Goal: Information Seeking & Learning: Learn about a topic

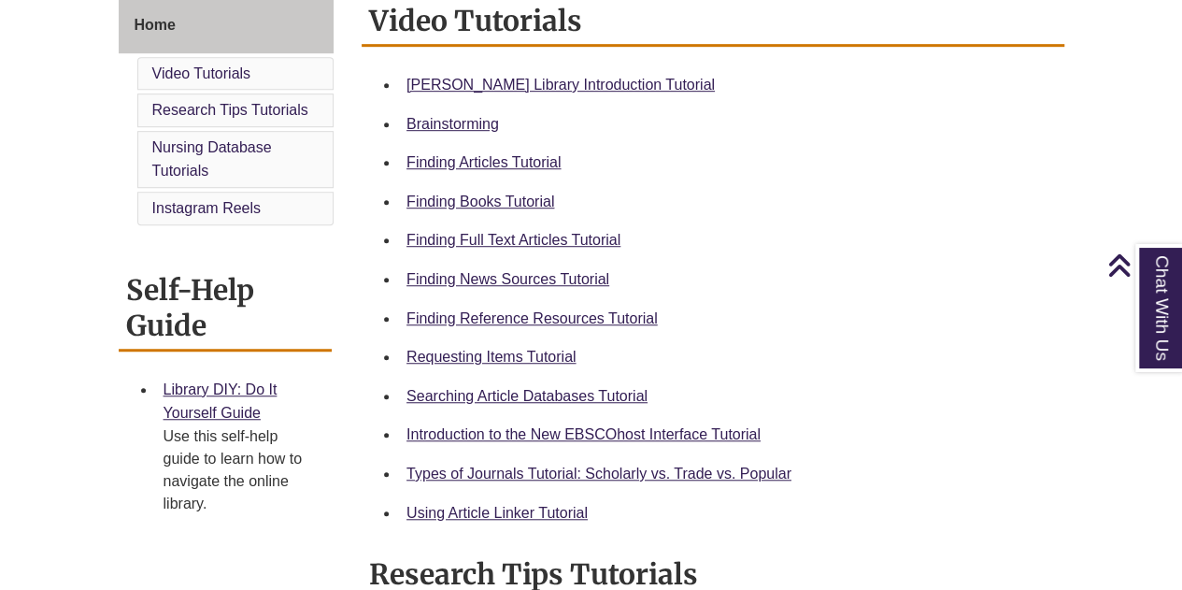
scroll to position [527, 0]
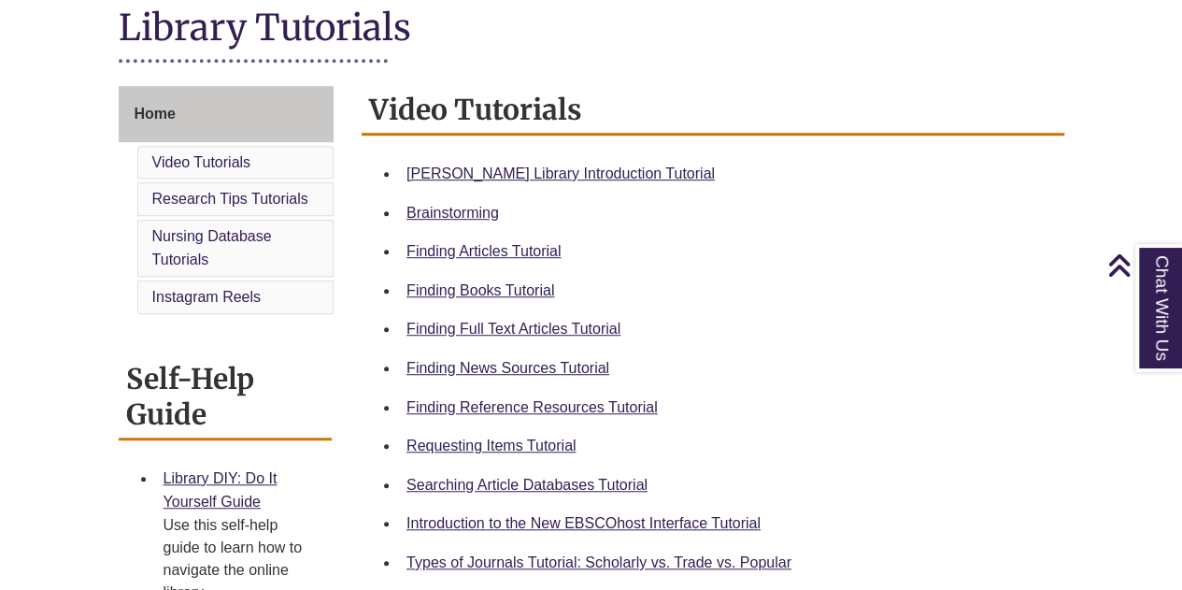
scroll to position [440, 0]
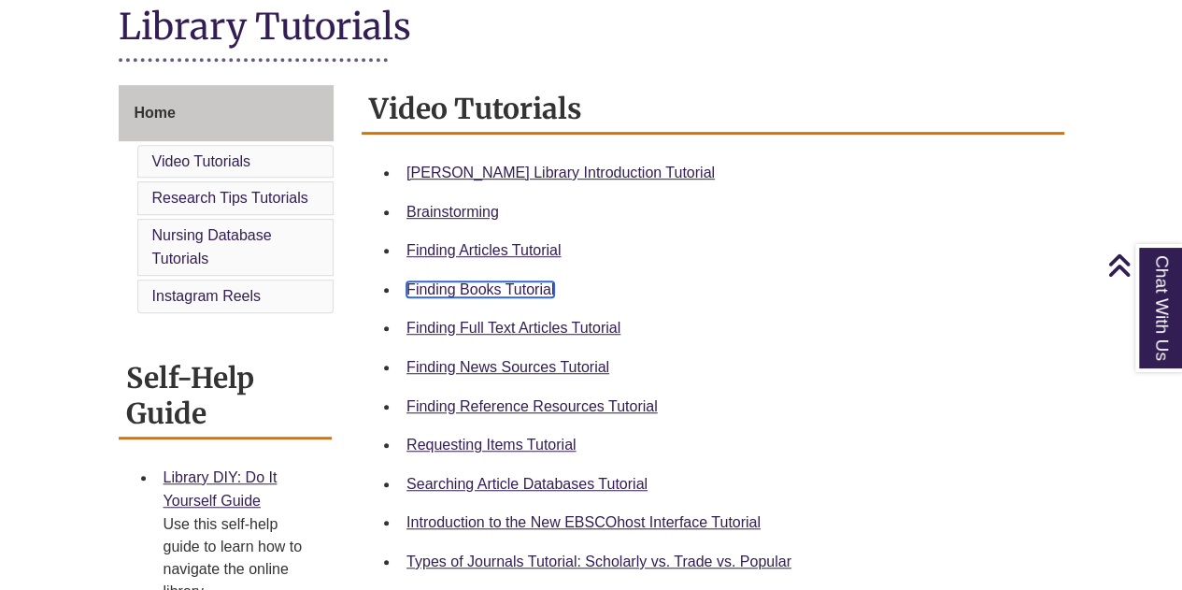
click at [464, 293] on link "Finding Books Tutorial" at bounding box center [481, 289] width 148 height 16
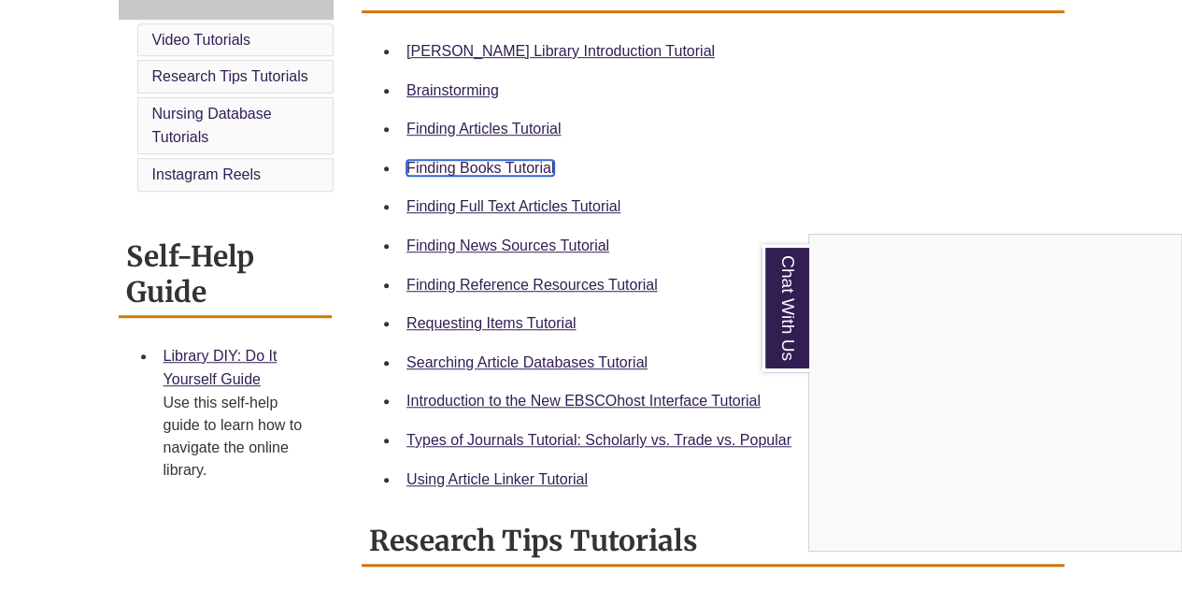
scroll to position [561, 0]
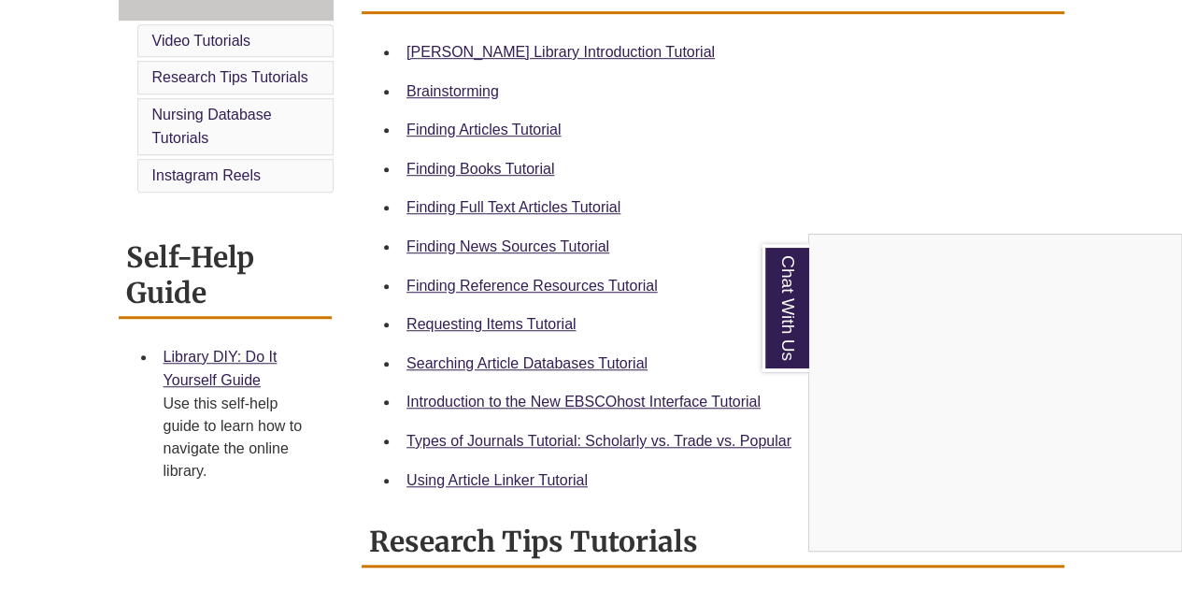
click at [467, 324] on div "Chat With Us" at bounding box center [591, 295] width 1182 height 590
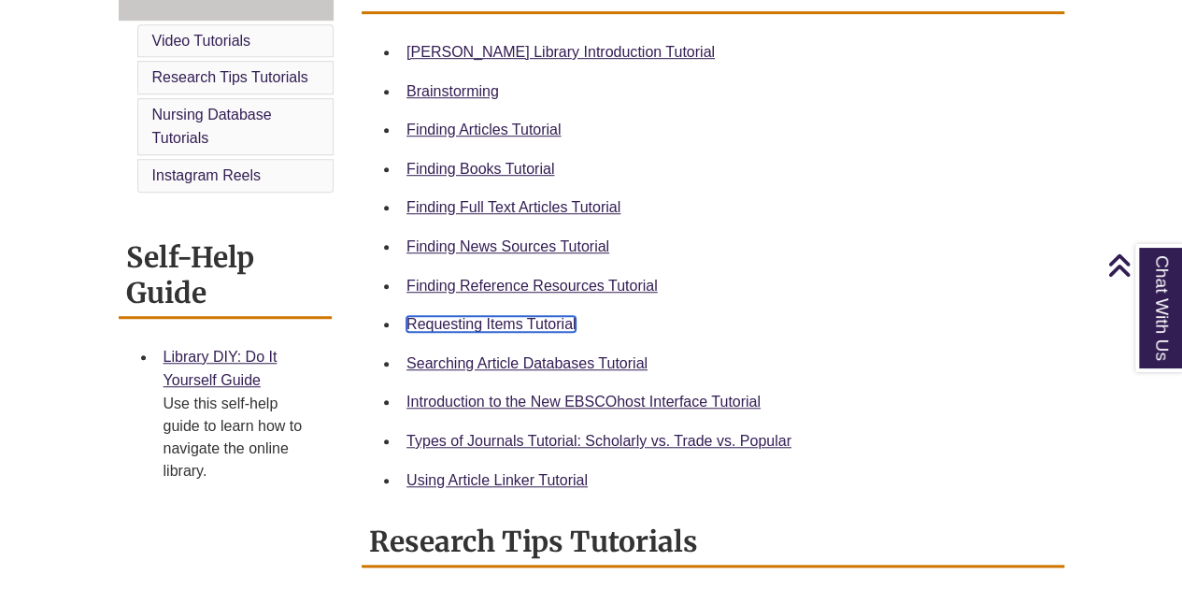
click at [467, 324] on link "Requesting Items Tutorial" at bounding box center [491, 324] width 169 height 16
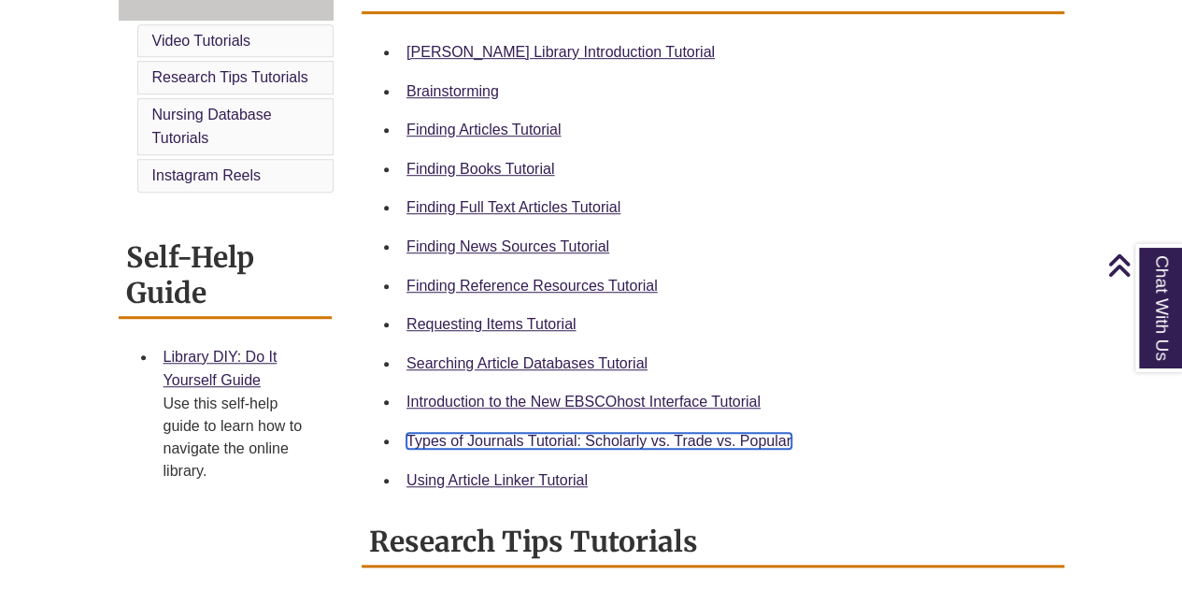
click at [464, 434] on link "Types of Journals Tutorial: Scholarly vs. Trade vs. Popular" at bounding box center [599, 441] width 385 height 16
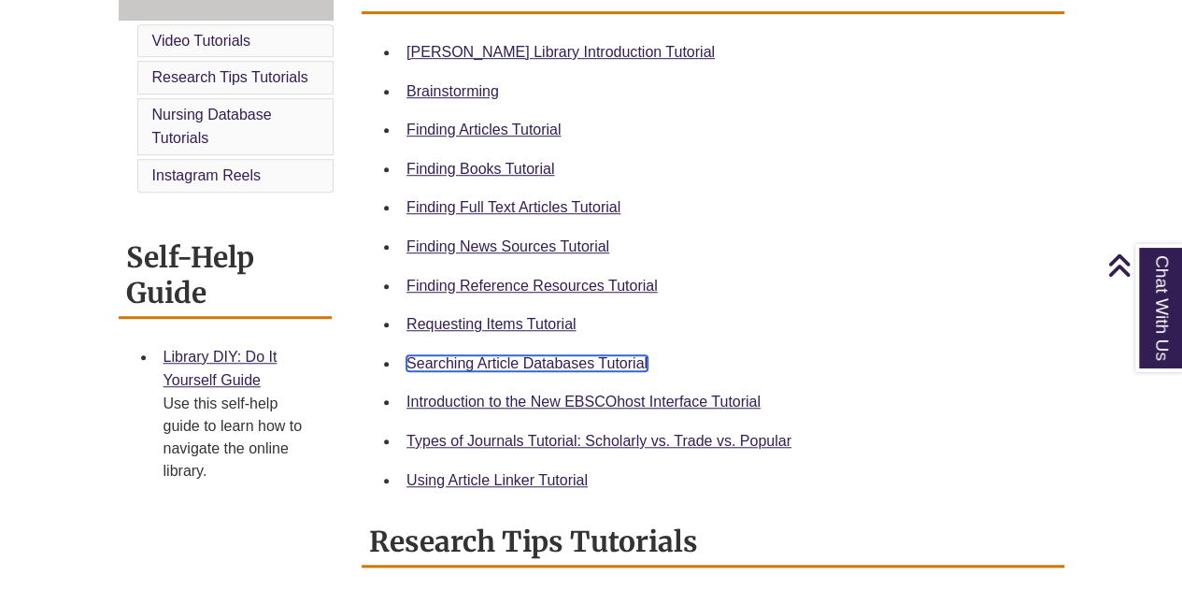
click at [485, 365] on link "Searching Article Databases Tutorial" at bounding box center [527, 363] width 241 height 16
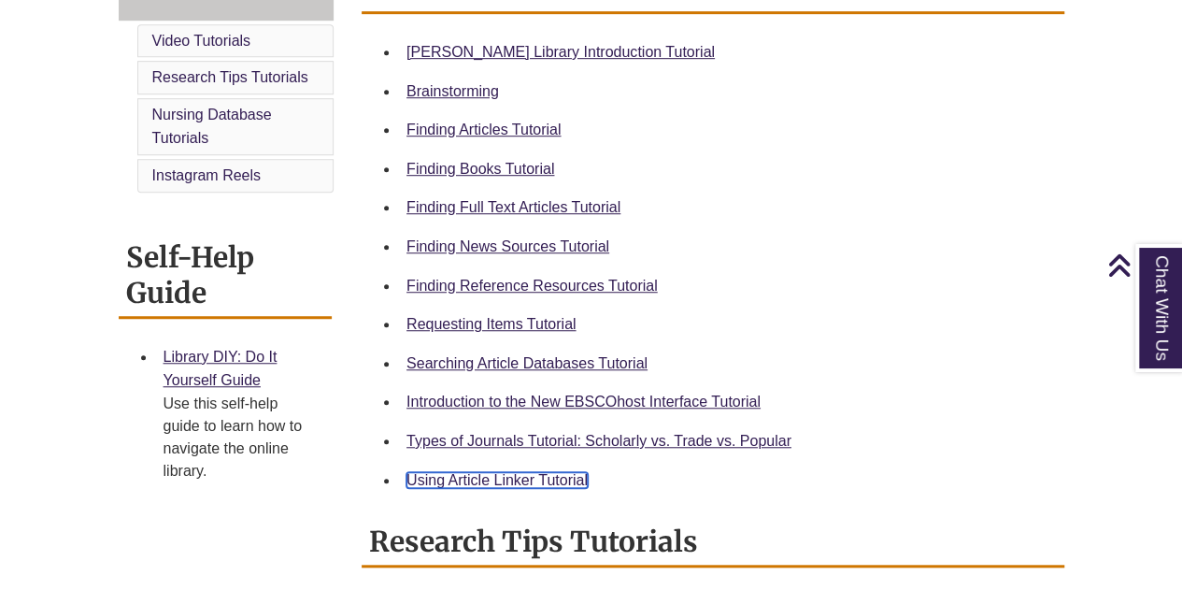
click at [520, 481] on link "Using Article Linker Tutorial" at bounding box center [497, 480] width 181 height 16
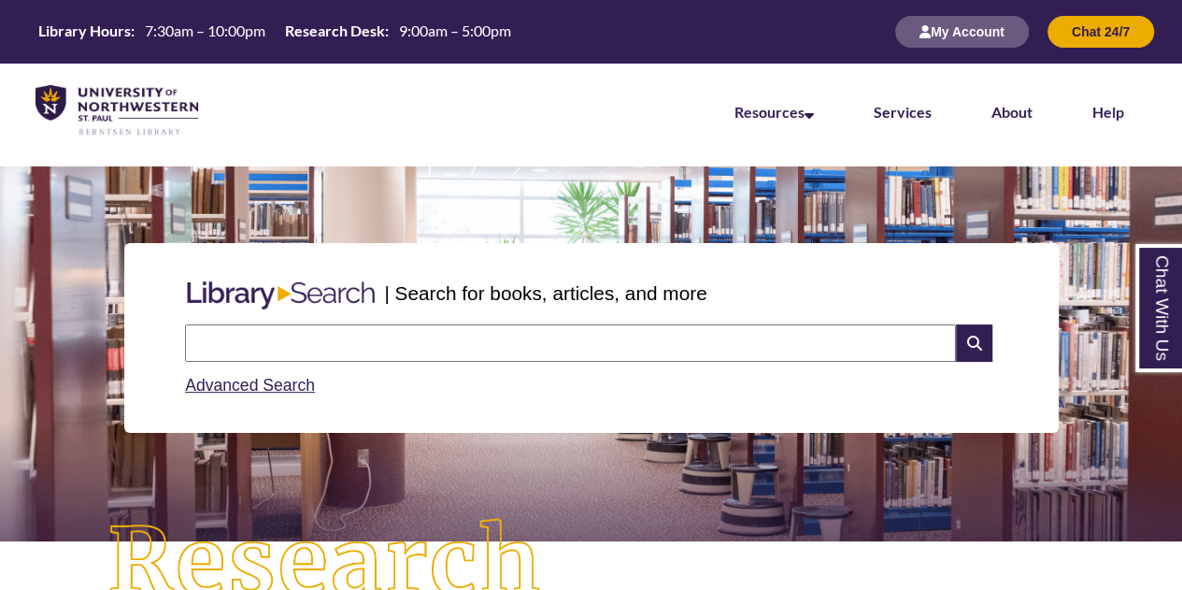
click at [570, 337] on input "text" at bounding box center [570, 342] width 771 height 37
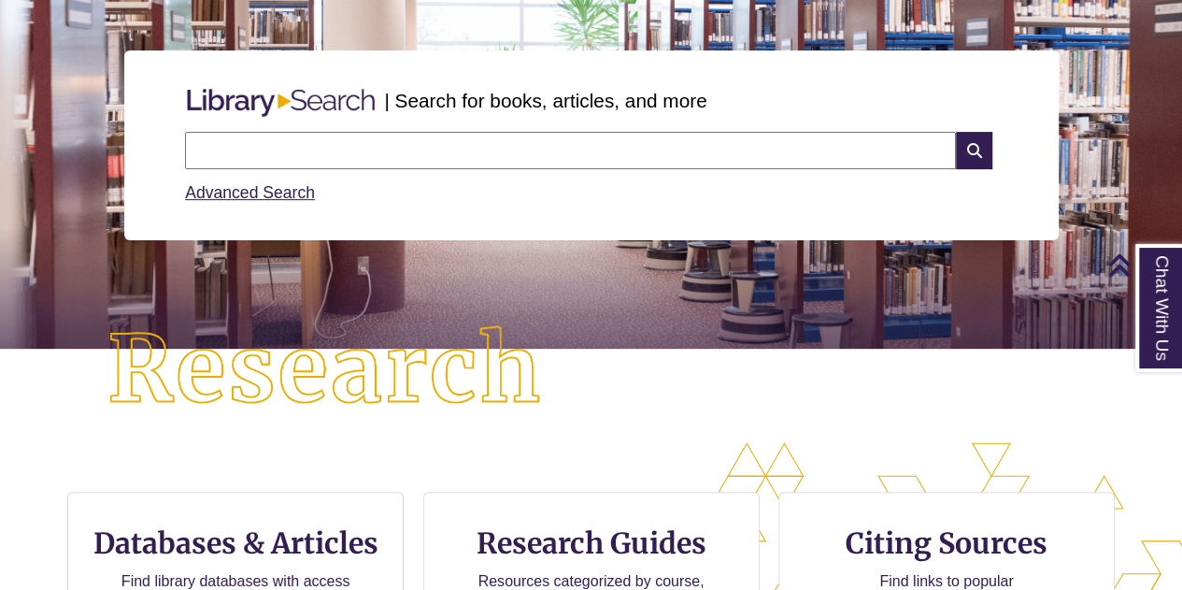
scroll to position [192, 0]
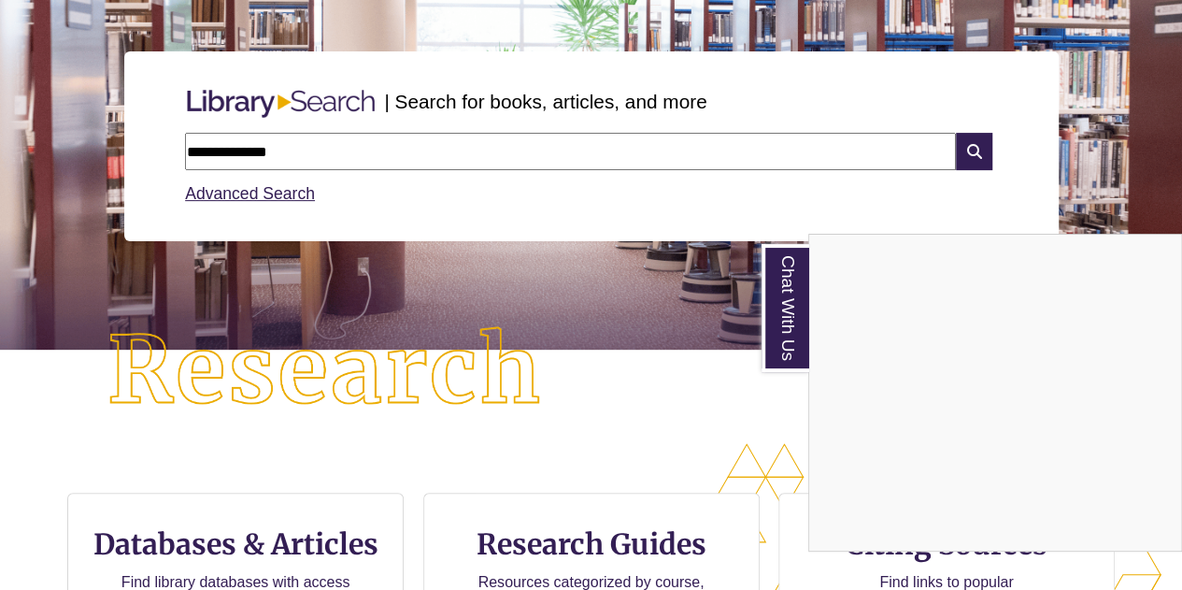
type input "**********"
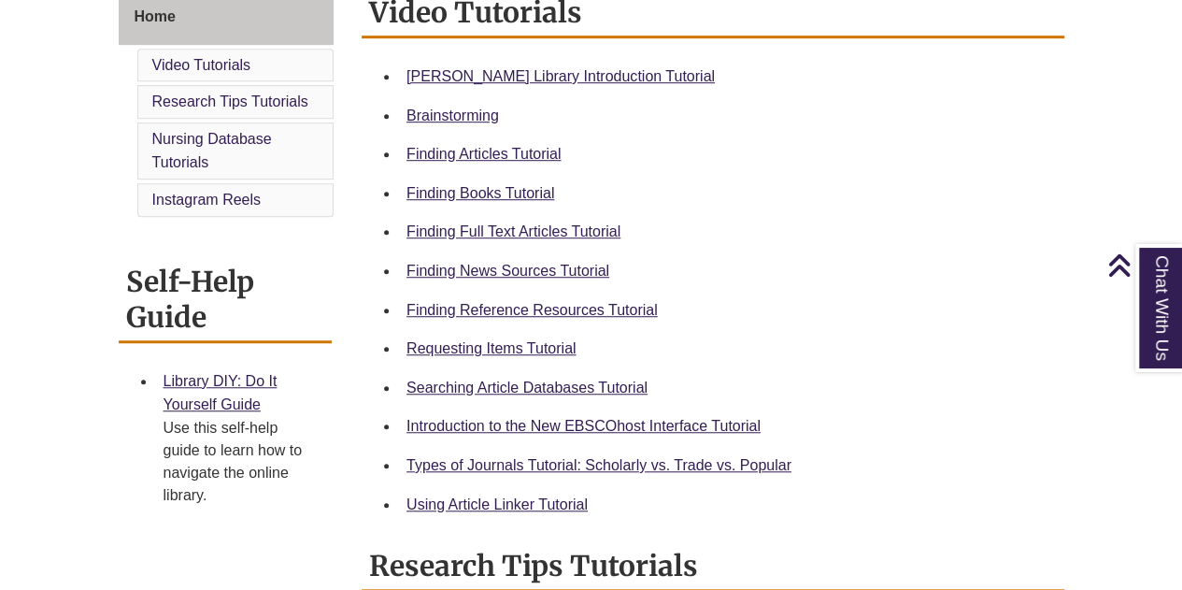
scroll to position [539, 0]
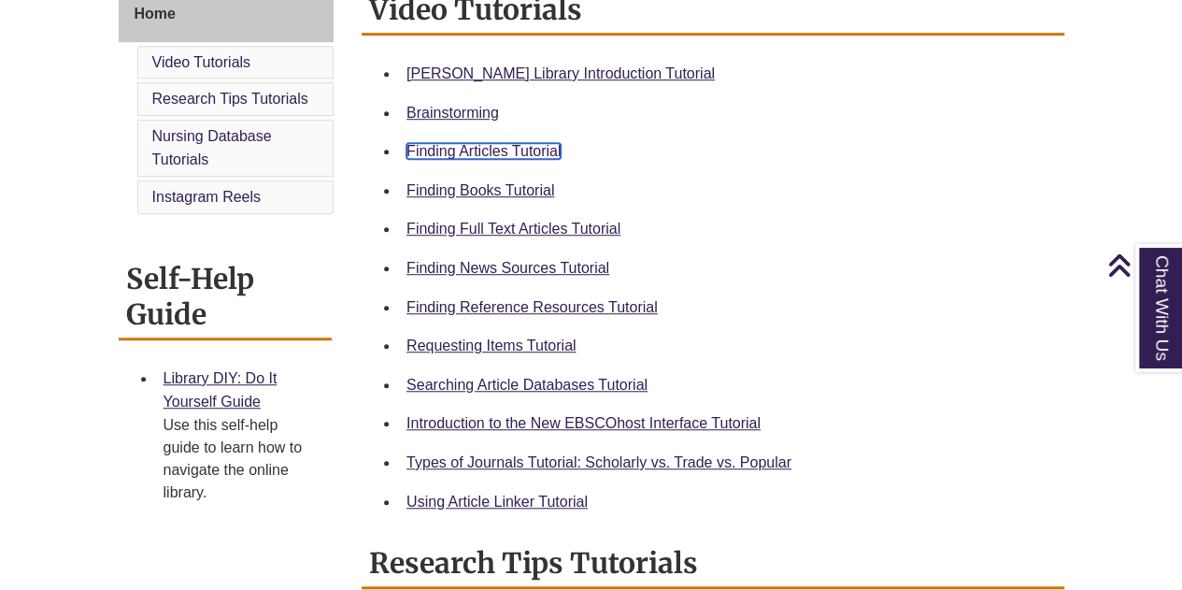
click at [520, 149] on link "Finding Articles Tutorial" at bounding box center [484, 151] width 154 height 16
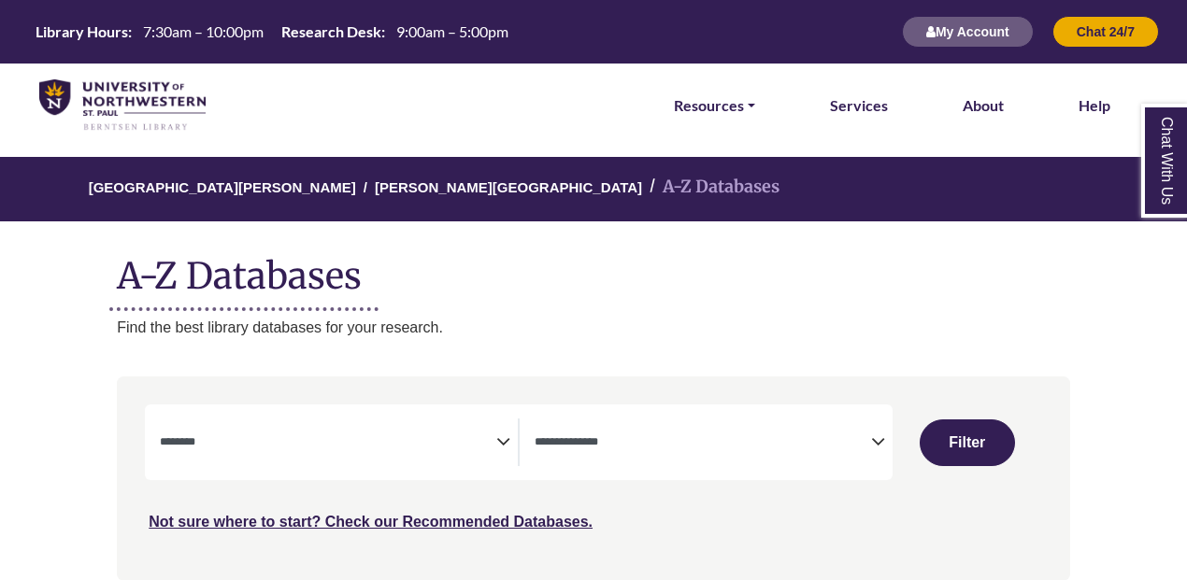
select select "Database Subject Filter"
select select "Database Types Filter"
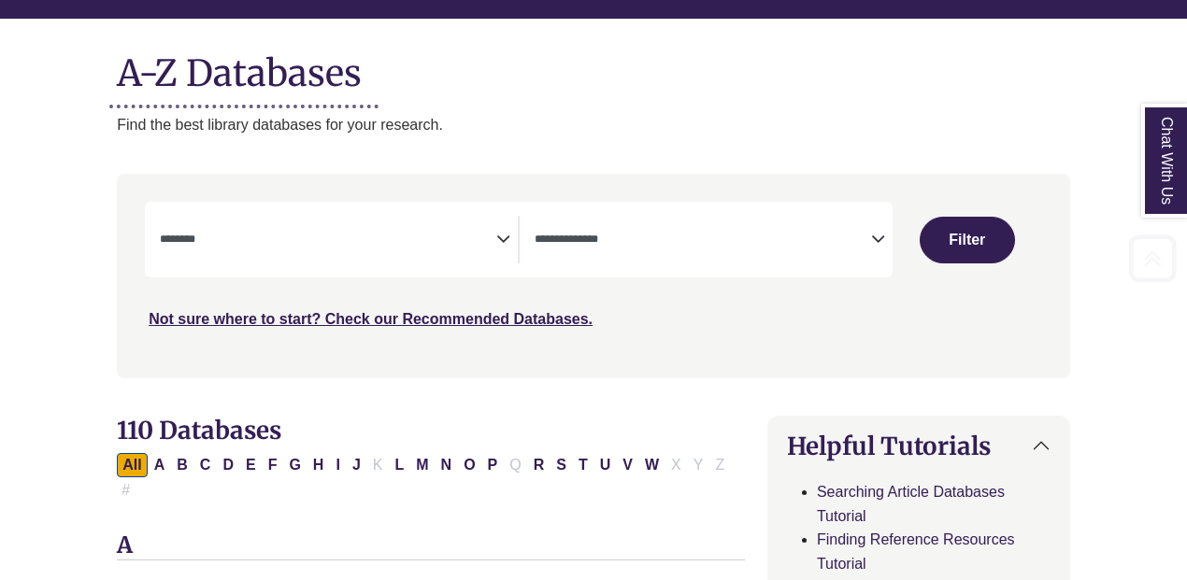
scroll to position [217, 0]
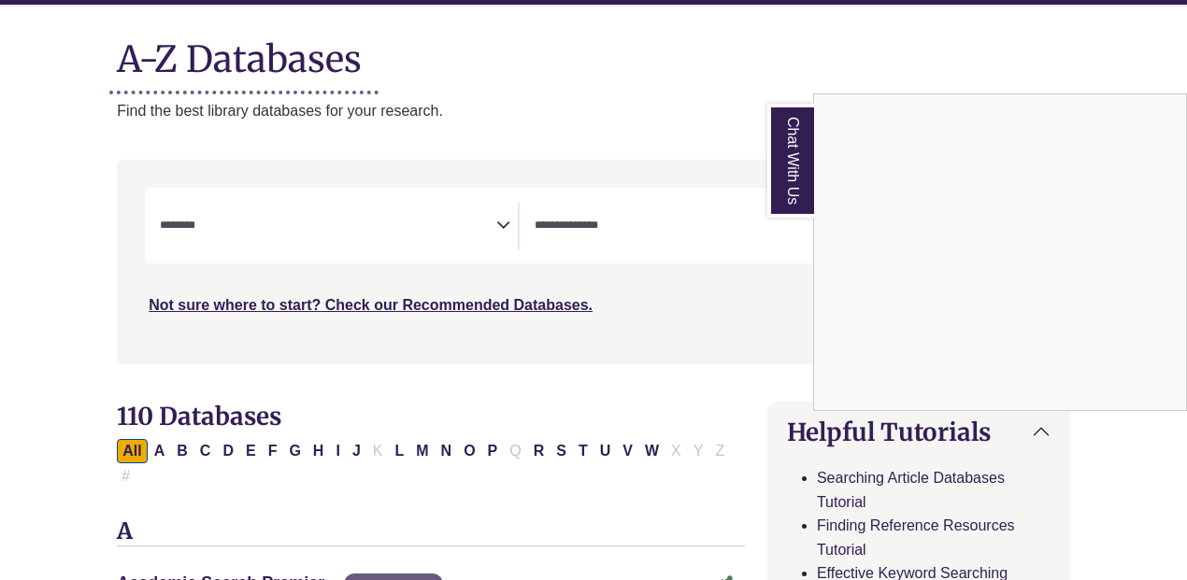
click at [351, 225] on div "Chat With Us" at bounding box center [593, 290] width 1187 height 580
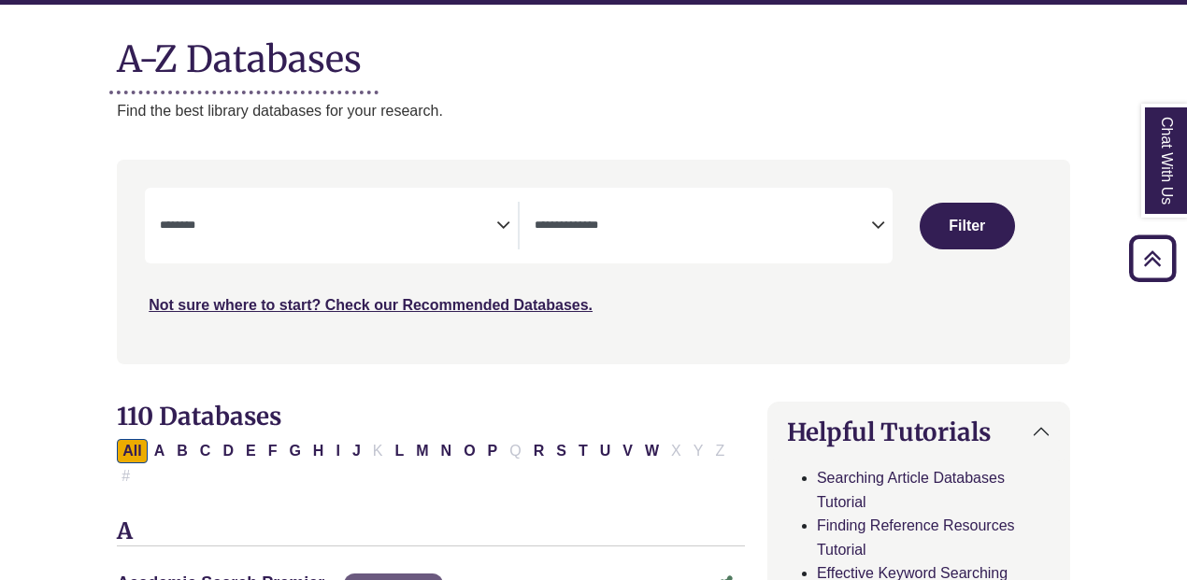
click at [385, 237] on span "Search filters" at bounding box center [328, 226] width 336 height 48
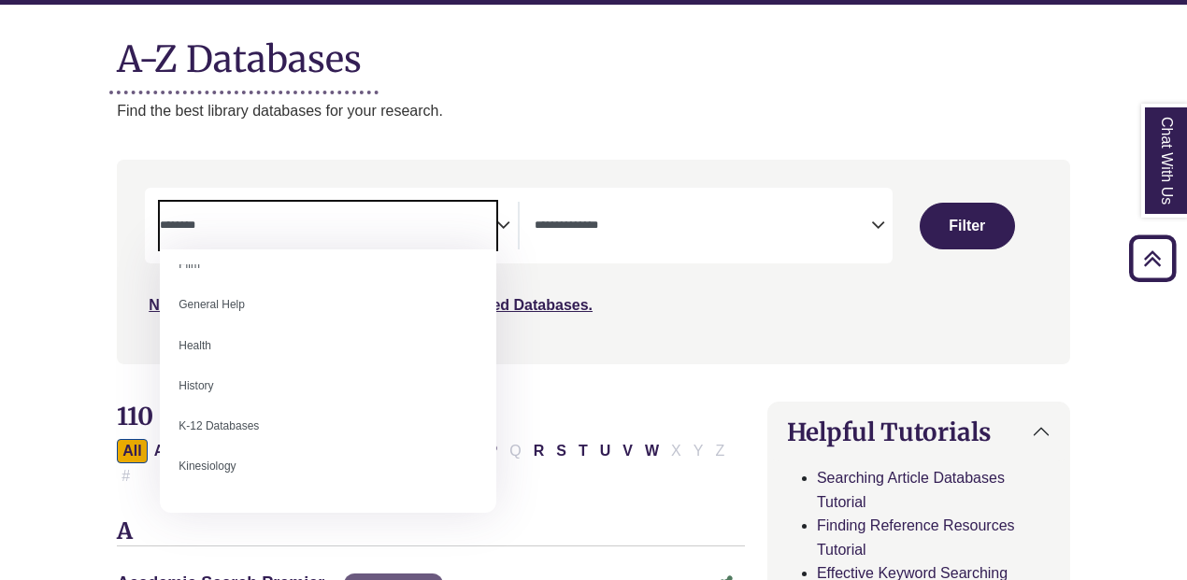
scroll to position [785, 0]
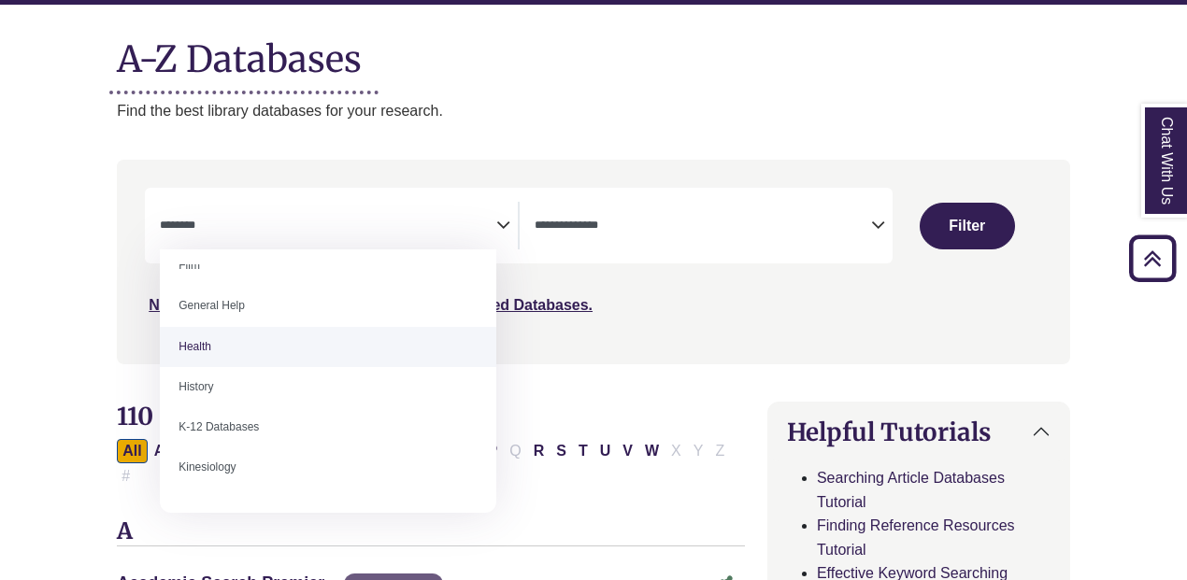
select select "*****"
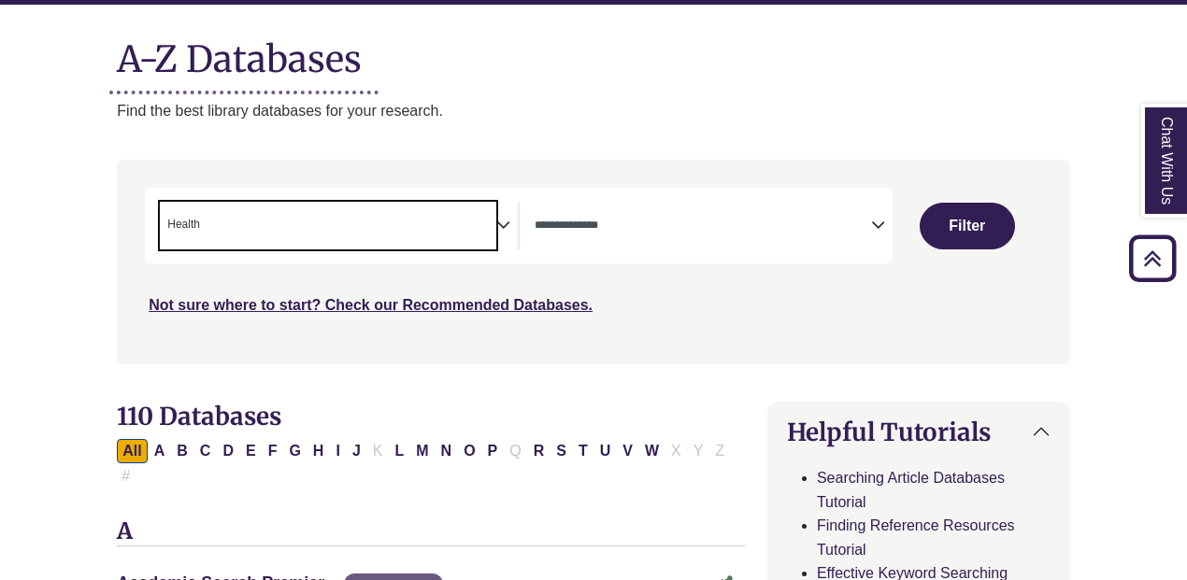
click at [374, 221] on span "× Health" at bounding box center [328, 226] width 336 height 48
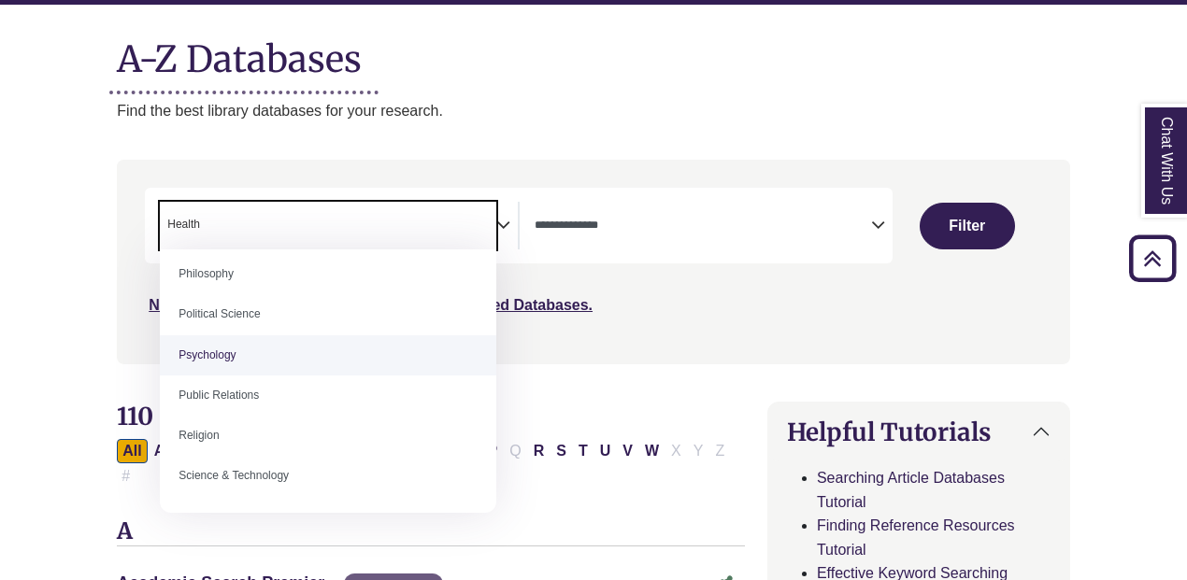
scroll to position [1428, 0]
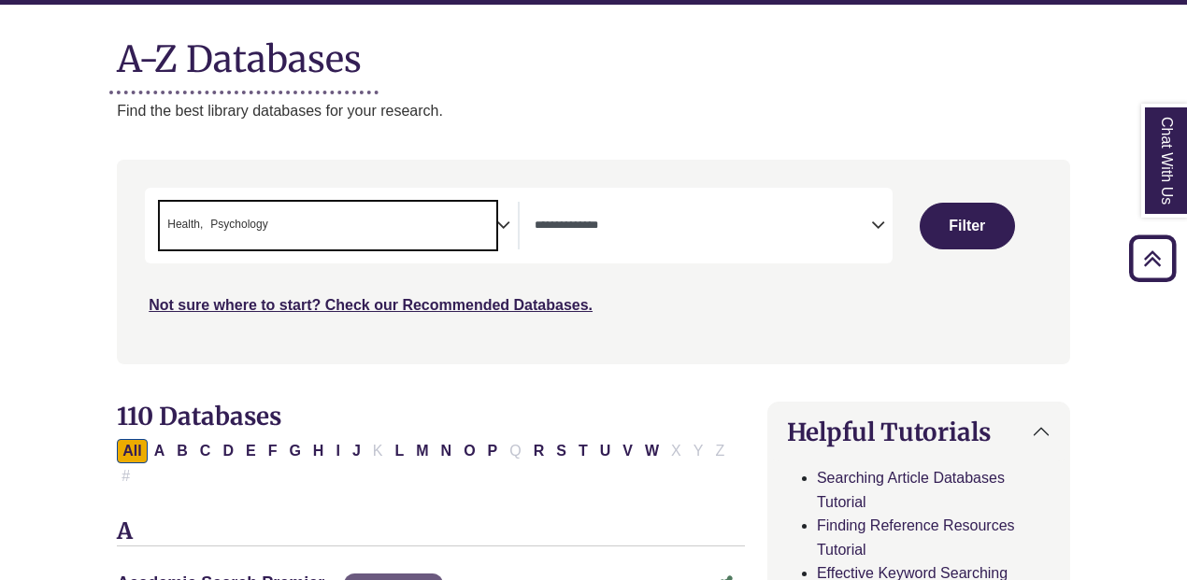
click at [374, 211] on span "× Health × Psychology" at bounding box center [328, 226] width 336 height 48
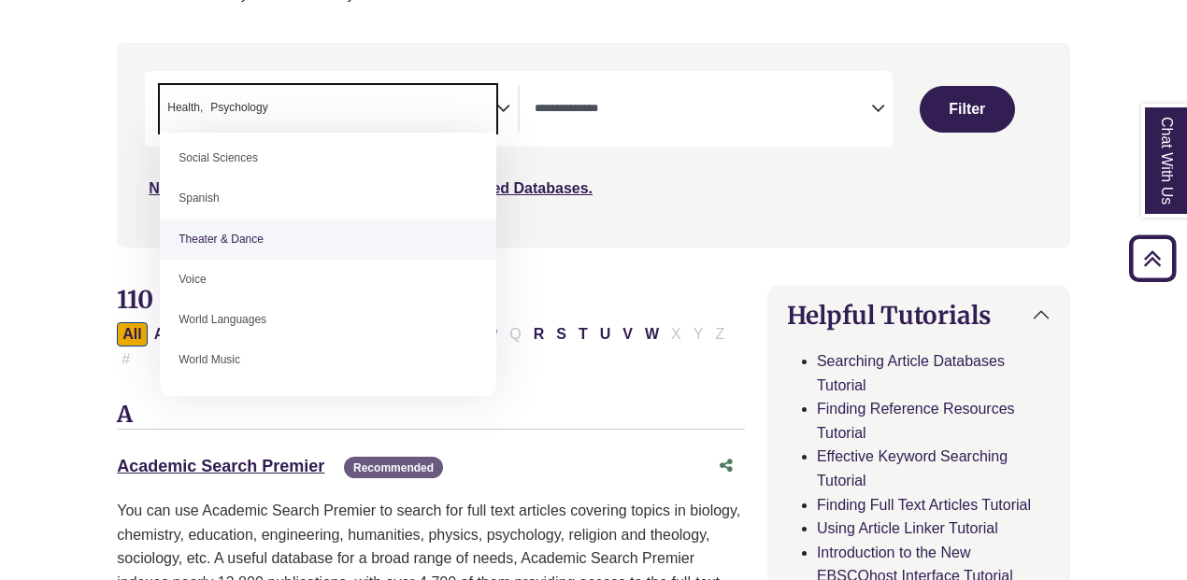
scroll to position [338, 0]
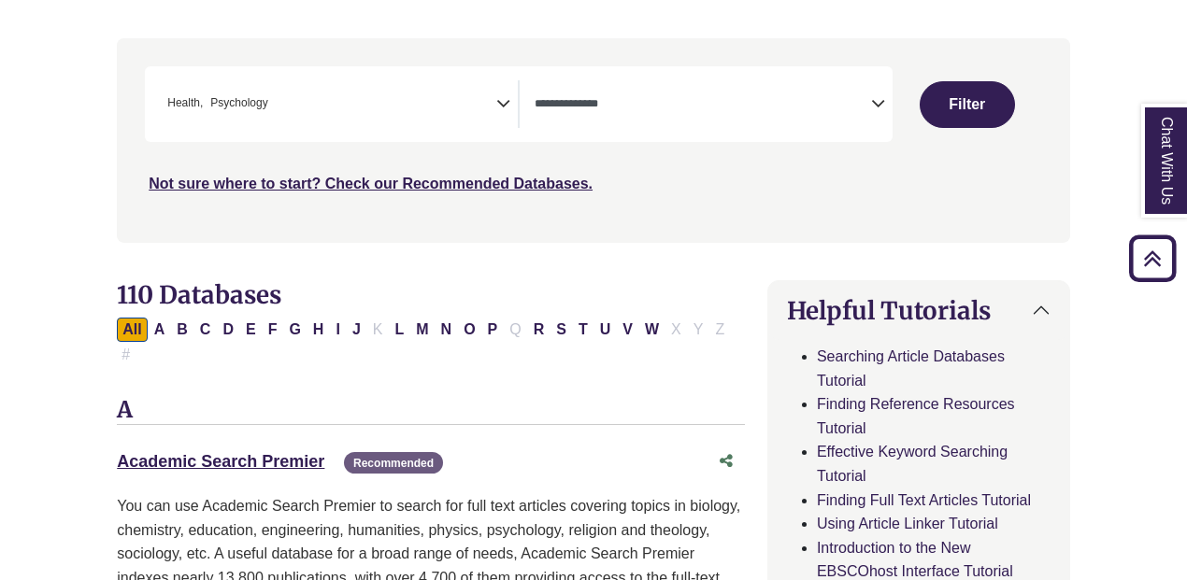
click at [493, 494] on p "You can use Academic Search Premier to search for full text articles covering t…" at bounding box center [431, 541] width 628 height 95
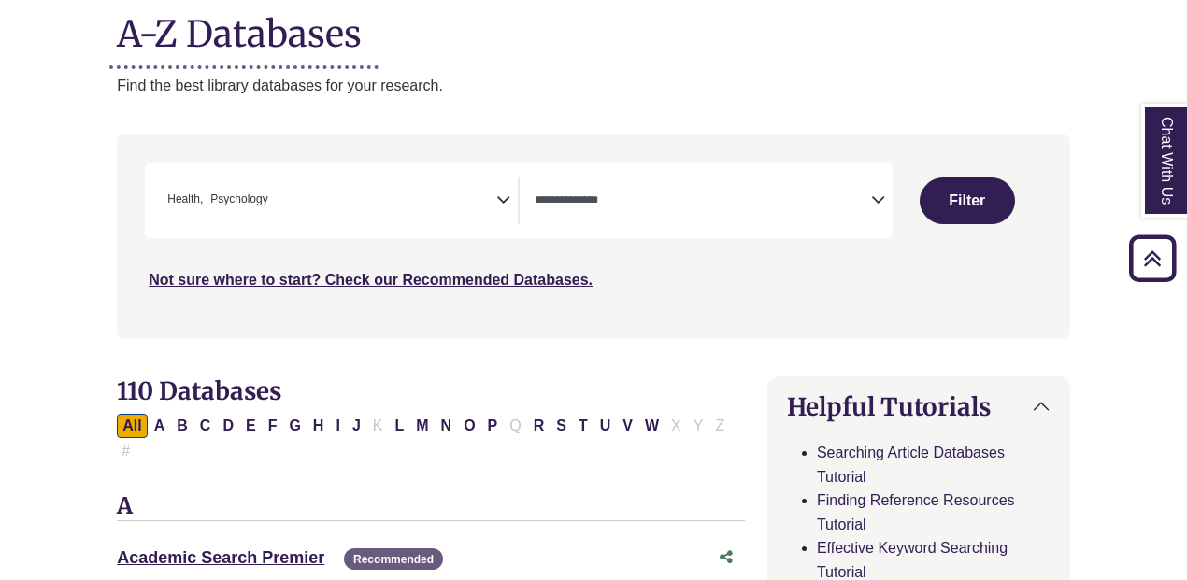
scroll to position [223, 0]
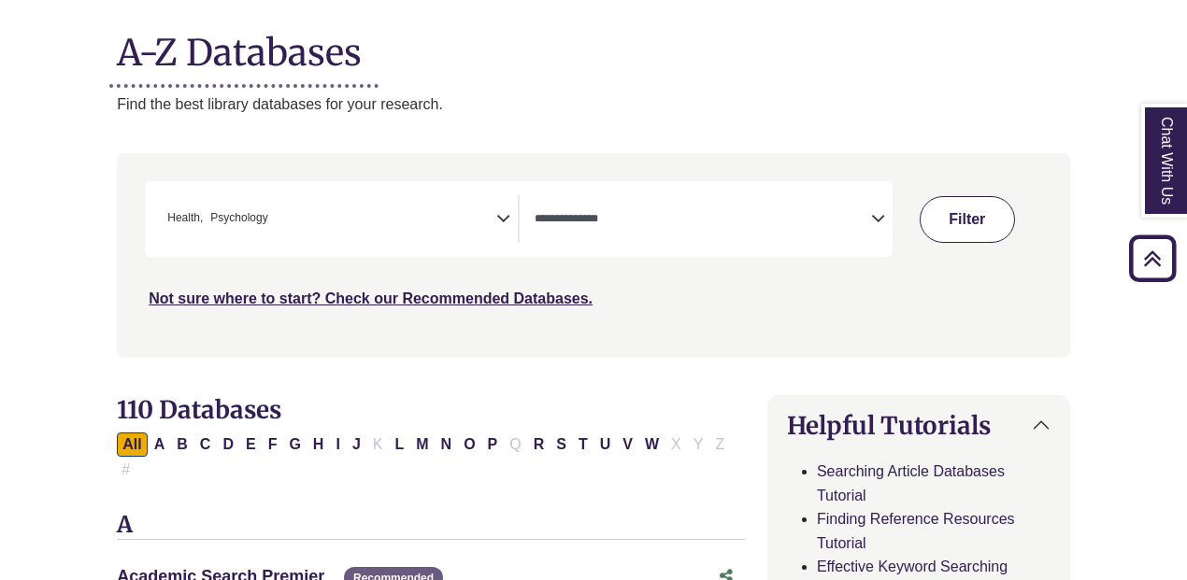
click at [959, 227] on button "Filter" at bounding box center [967, 219] width 95 height 47
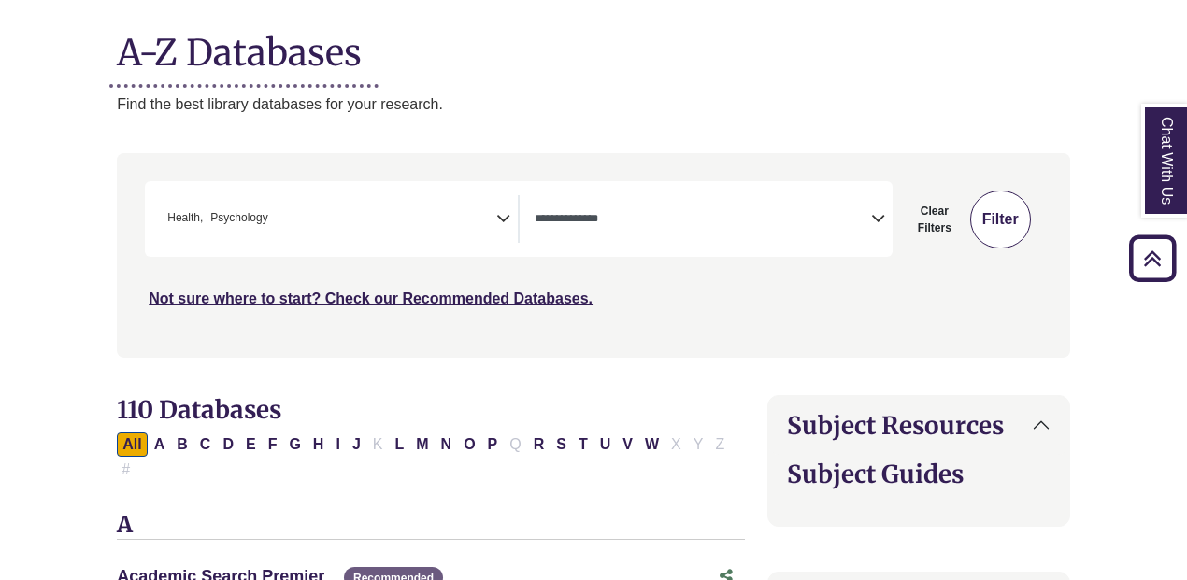
select select "Database Types Filter"
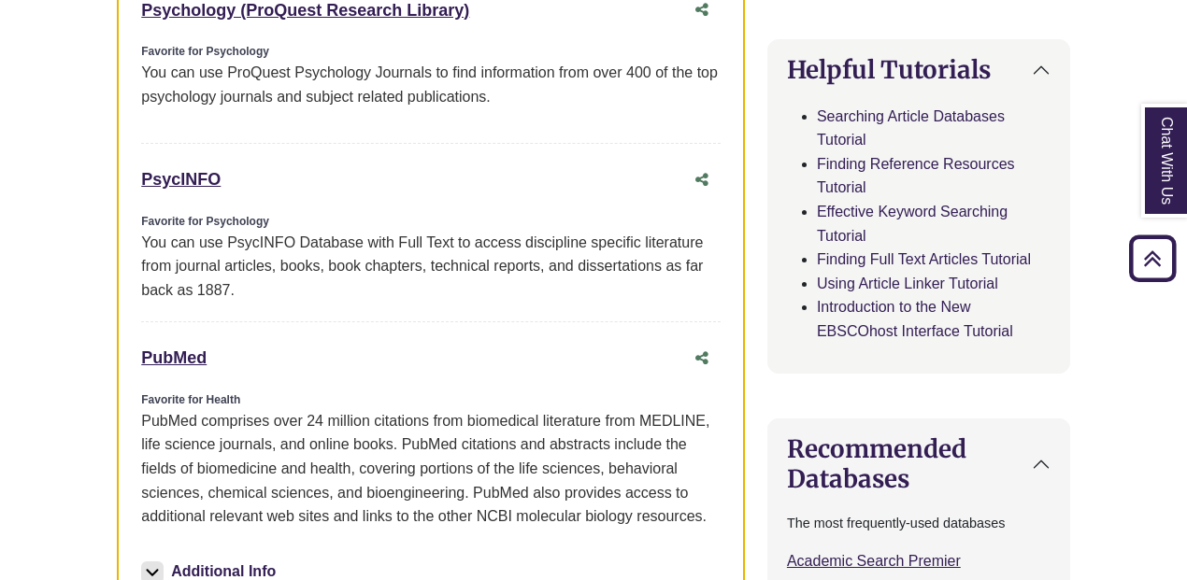
scroll to position [978, 0]
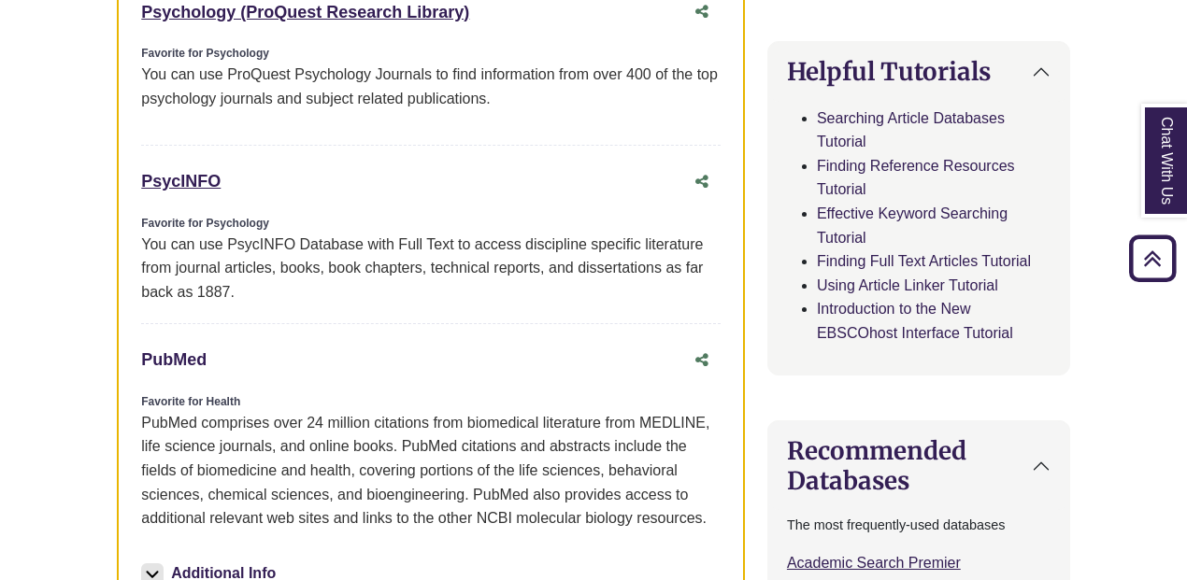
drag, startPoint x: 136, startPoint y: 326, endPoint x: 204, endPoint y: 330, distance: 67.4
click at [204, 330] on div "Favorites PsycARTICLES This link opens in a new window Favorite for Psychology …" at bounding box center [431, 214] width 628 height 900
copy link "PubMed"
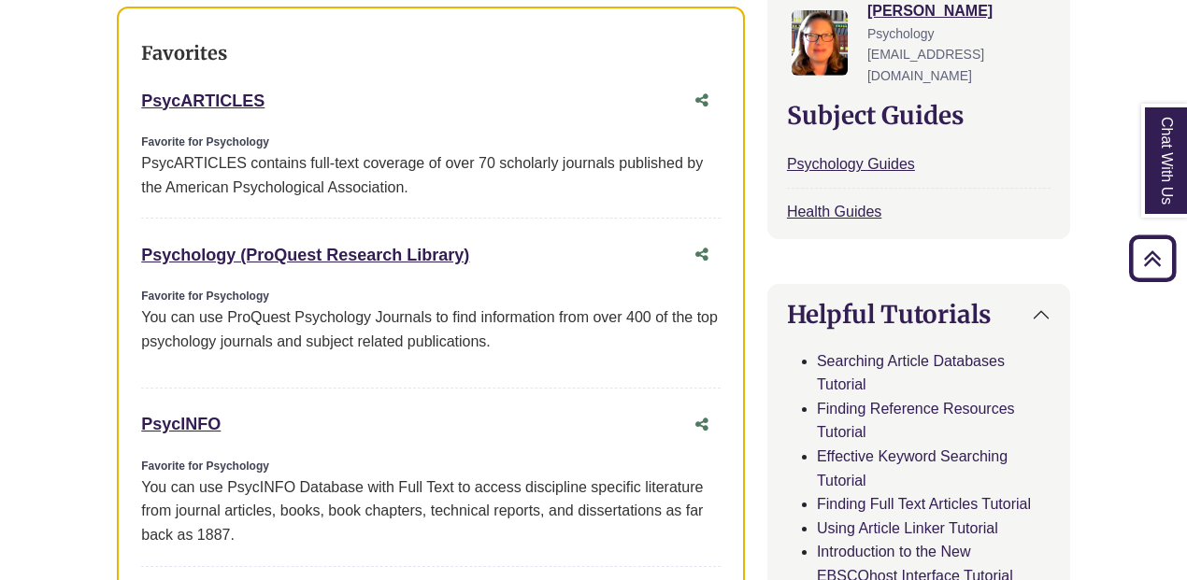
scroll to position [736, 0]
click at [138, 64] on div "Favorites PsycARTICLES This link opens in a new window Favorite for Psychology …" at bounding box center [431, 456] width 628 height 900
drag, startPoint x: 138, startPoint y: 64, endPoint x: 269, endPoint y: 72, distance: 131.1
click at [269, 72] on div "Favorites PsycARTICLES This link opens in a new window Favorite for Psychology …" at bounding box center [431, 456] width 628 height 900
copy link "PsycARTICLES"
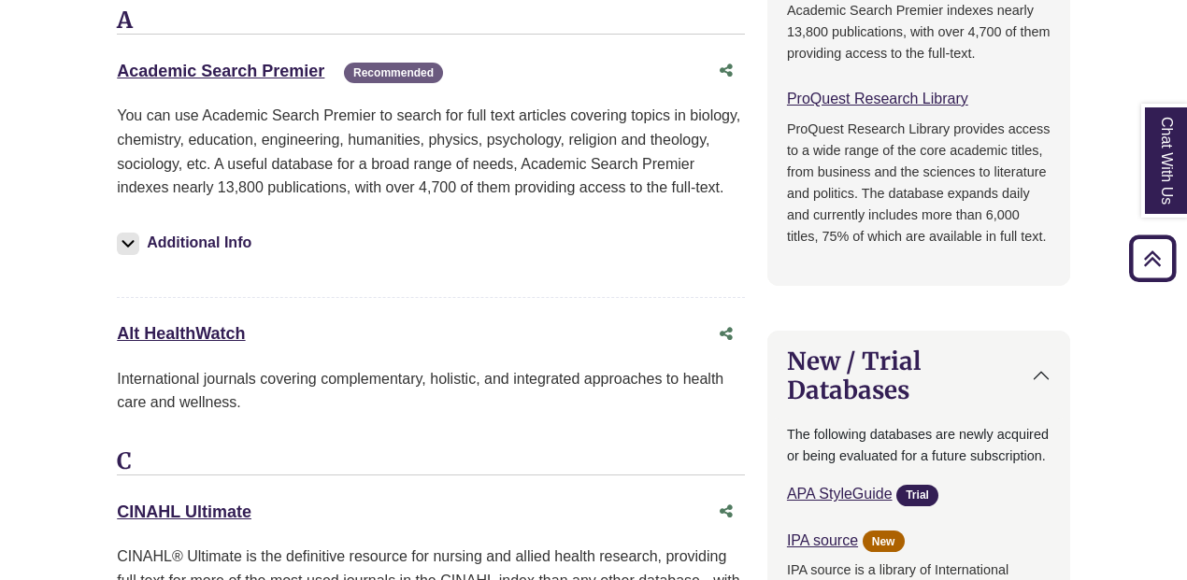
scroll to position [1692, 0]
drag, startPoint x: 102, startPoint y: 294, endPoint x: 248, endPoint y: 297, distance: 145.8
click at [248, 297] on div "**********" at bounding box center [593, 324] width 1009 height 3316
copy link "Alt HealthWatch"
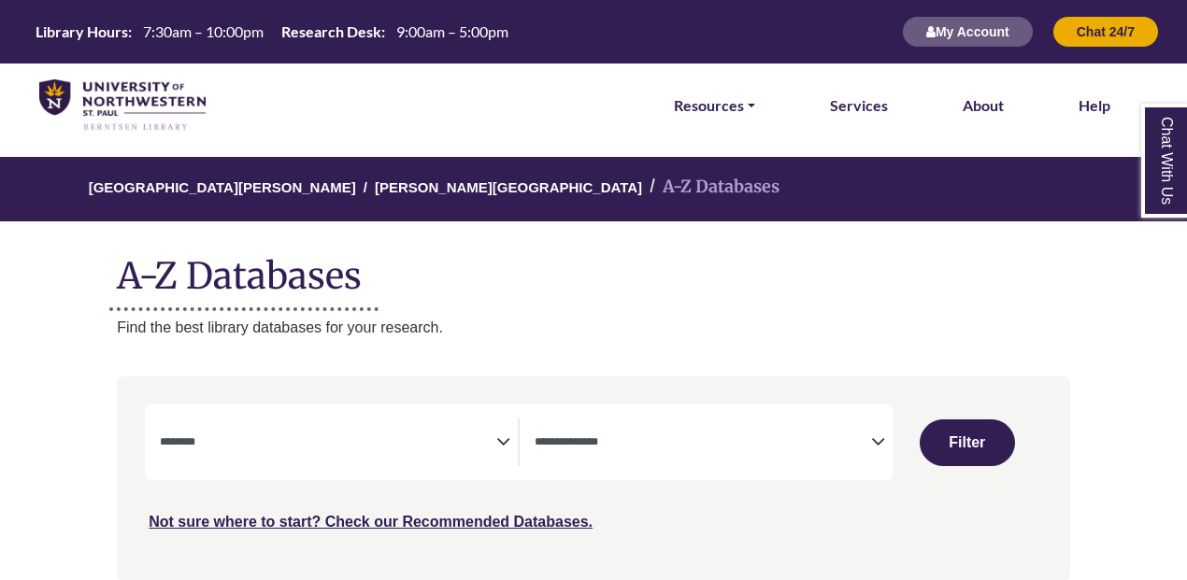
select select "Database Subject Filter"
select select "Database Types Filter"
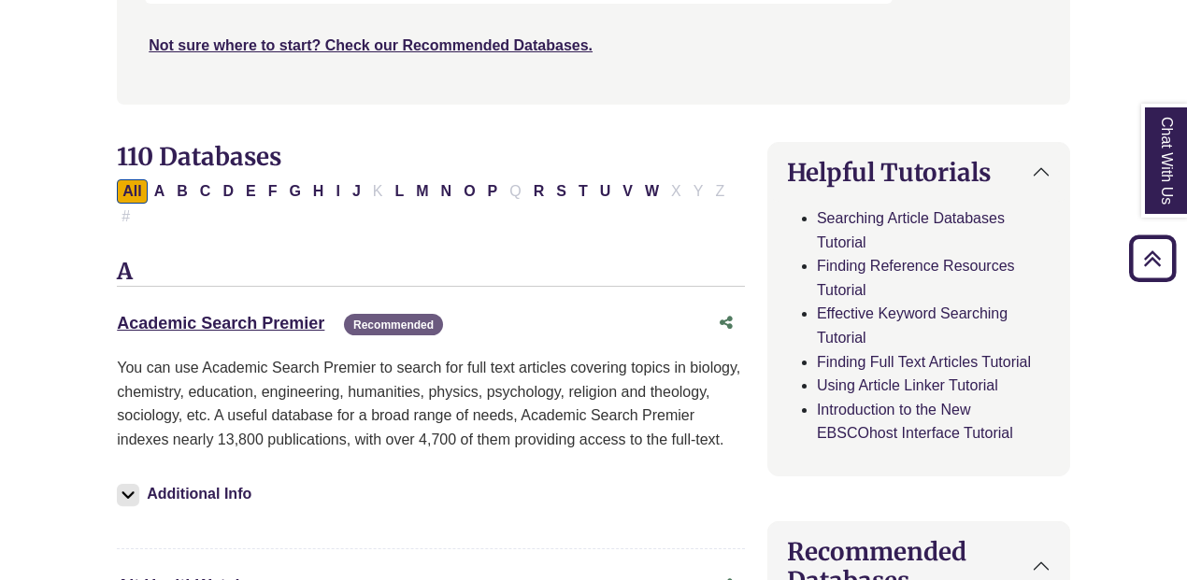
scroll to position [483, 0]
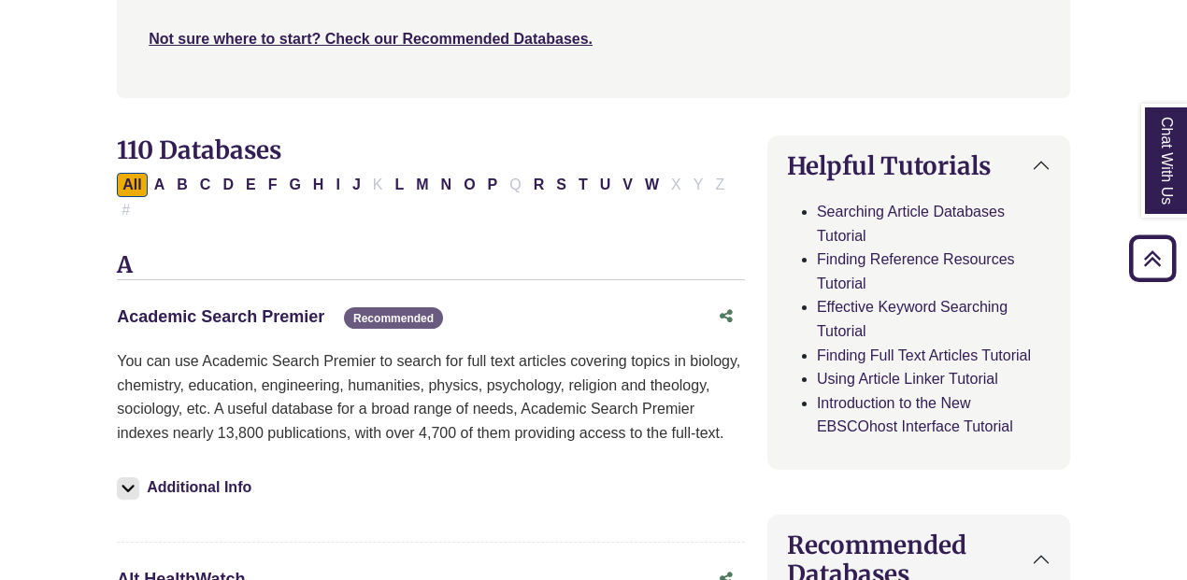
click at [304, 307] on link "Academic Search Premier This link opens in a new window" at bounding box center [220, 316] width 207 height 19
